Goal: Find specific page/section

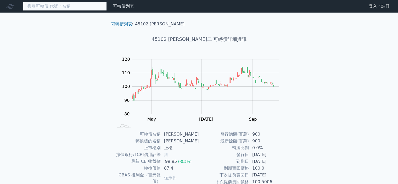
click at [53, 6] on input at bounding box center [65, 6] width 84 height 9
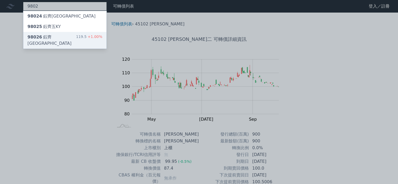
type input "9802"
click at [64, 36] on div "98026 鈺[GEOGRAPHIC_DATA] 119.5 +1.00%" at bounding box center [64, 40] width 83 height 17
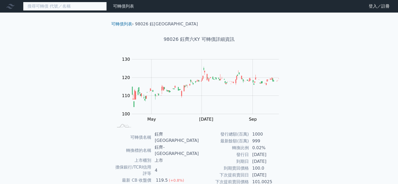
click at [47, 6] on input at bounding box center [65, 6] width 84 height 9
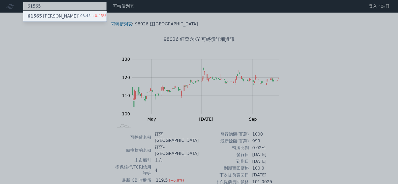
type input "61565"
click at [55, 16] on div "61565 松上五 103.45 +0.45%" at bounding box center [64, 16] width 83 height 10
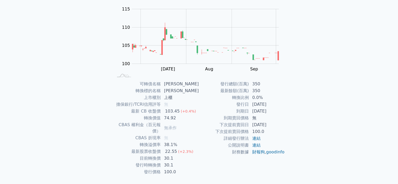
scroll to position [58, 0]
